Goal: Information Seeking & Learning: Check status

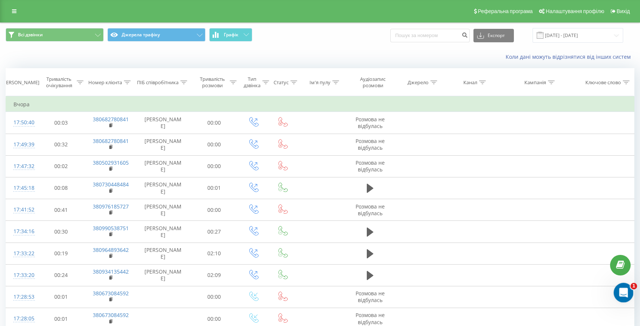
click at [625, 289] on icon "Відкрити програму для спілкування Intercom" at bounding box center [623, 292] width 12 height 12
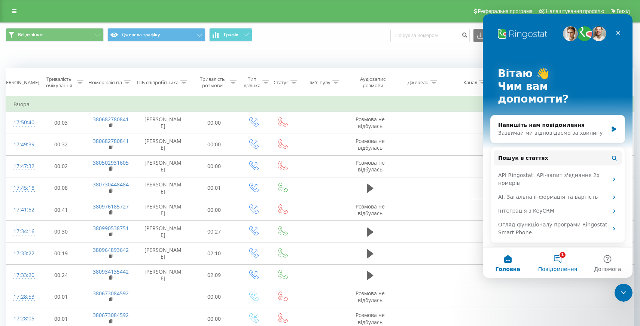
click at [556, 260] on button "1 Повідомлення" at bounding box center [558, 263] width 50 height 30
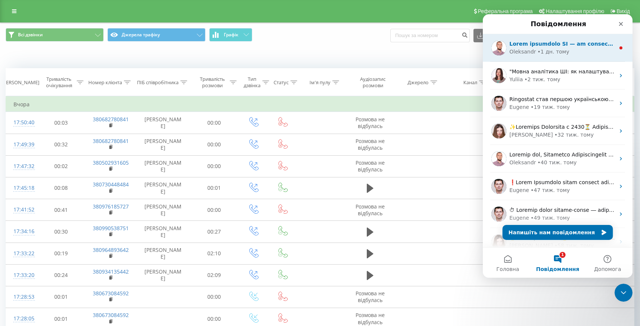
click at [591, 52] on div "Oleksandr • 1 дн. тому" at bounding box center [563, 52] width 106 height 8
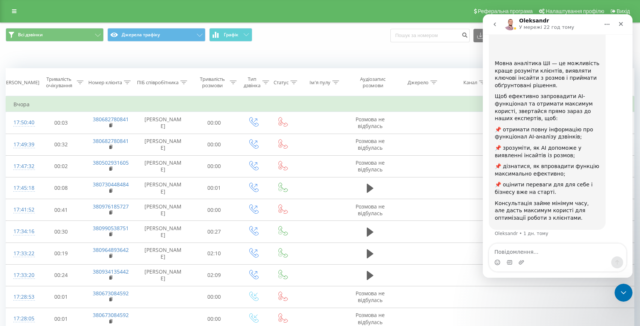
scroll to position [81, 0]
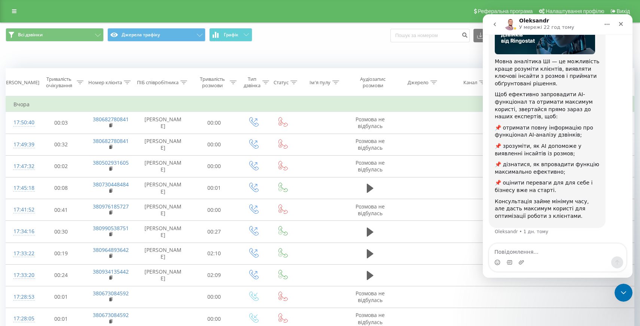
click at [495, 24] on icon "go back" at bounding box center [495, 24] width 2 height 4
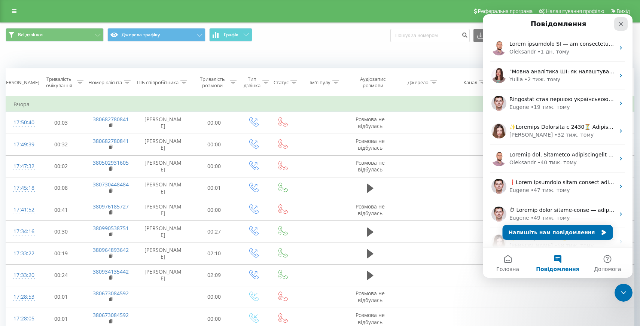
click at [622, 24] on icon "Закрити" at bounding box center [621, 24] width 6 height 6
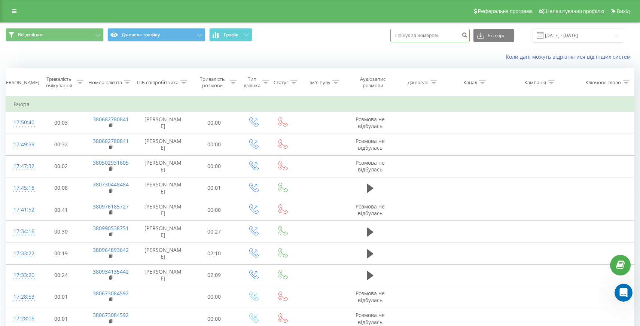
click at [442, 34] on input at bounding box center [429, 35] width 79 height 13
paste input "380731312456"
type input "380731312456"
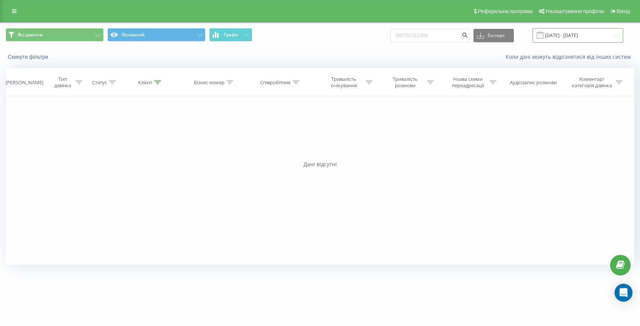
click at [563, 36] on input "22.05.2025 - 22.08.2025" at bounding box center [578, 35] width 91 height 15
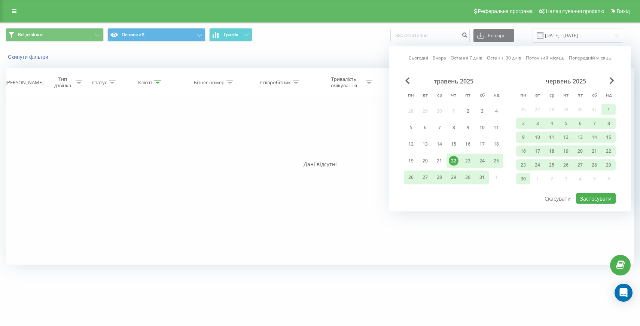
click at [459, 161] on div "22" at bounding box center [454, 161] width 14 height 14
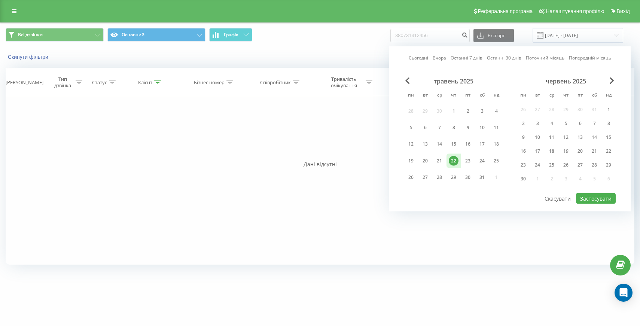
click at [407, 76] on div "Сьогодні Вчора Останні 7 днів Останні 30 днів Поточний місяць Попередній місяць…" at bounding box center [510, 128] width 242 height 165
click at [407, 78] on span "Previous Month" at bounding box center [407, 80] width 4 height 7
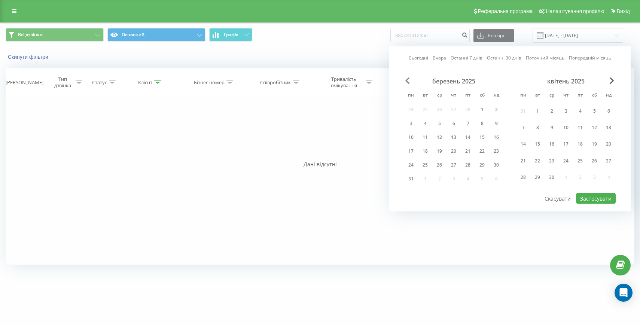
click at [407, 78] on span "Previous Month" at bounding box center [407, 80] width 4 height 7
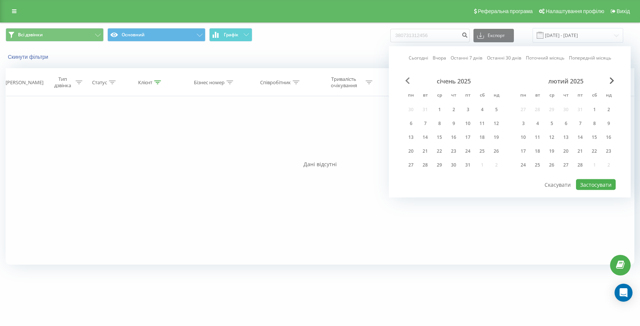
click at [407, 78] on span "Previous Month" at bounding box center [407, 80] width 4 height 7
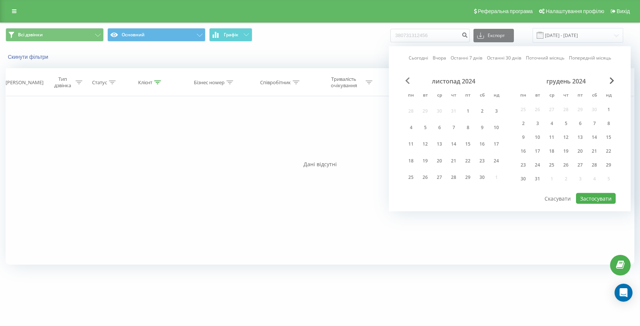
click at [407, 78] on span "Previous Month" at bounding box center [407, 80] width 4 height 7
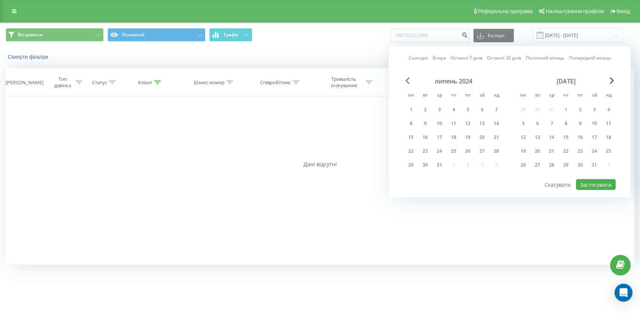
click at [407, 78] on span "Previous Month" at bounding box center [407, 80] width 4 height 7
click at [484, 112] on div "1" at bounding box center [482, 110] width 10 height 10
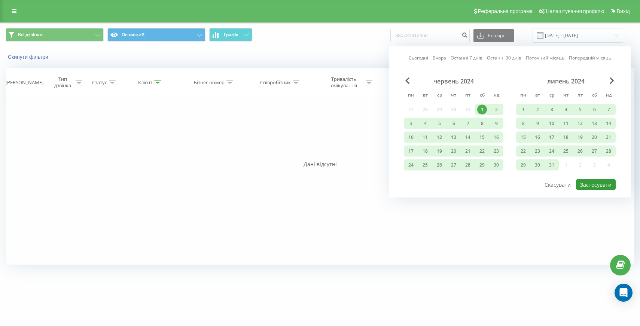
click at [589, 184] on button "Застосувати" at bounding box center [596, 184] width 40 height 11
type input "01.06.2024 - 22.05.2025"
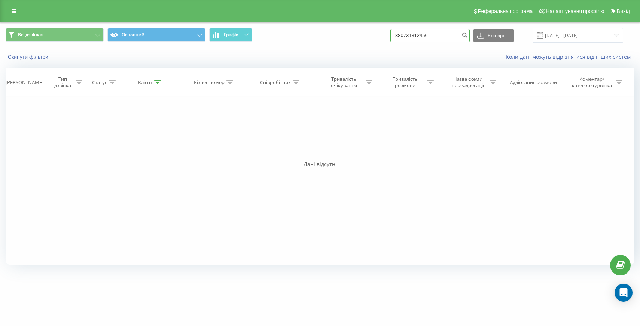
click at [429, 36] on input "380731312456" at bounding box center [429, 35] width 79 height 13
paste input "+380965215932"
type input "380965215932"
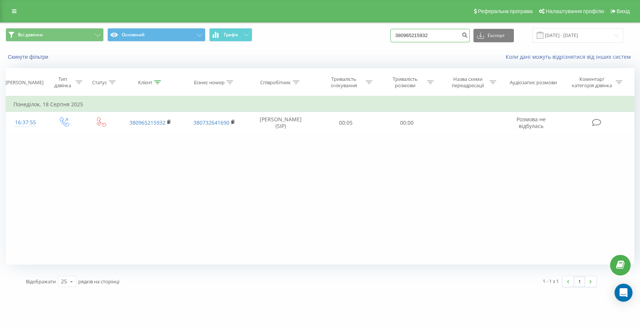
click at [454, 35] on input "380965215932" at bounding box center [429, 35] width 79 height 13
paste input "66629235"
type input "380666292352"
